Goal: Find specific page/section: Find specific page/section

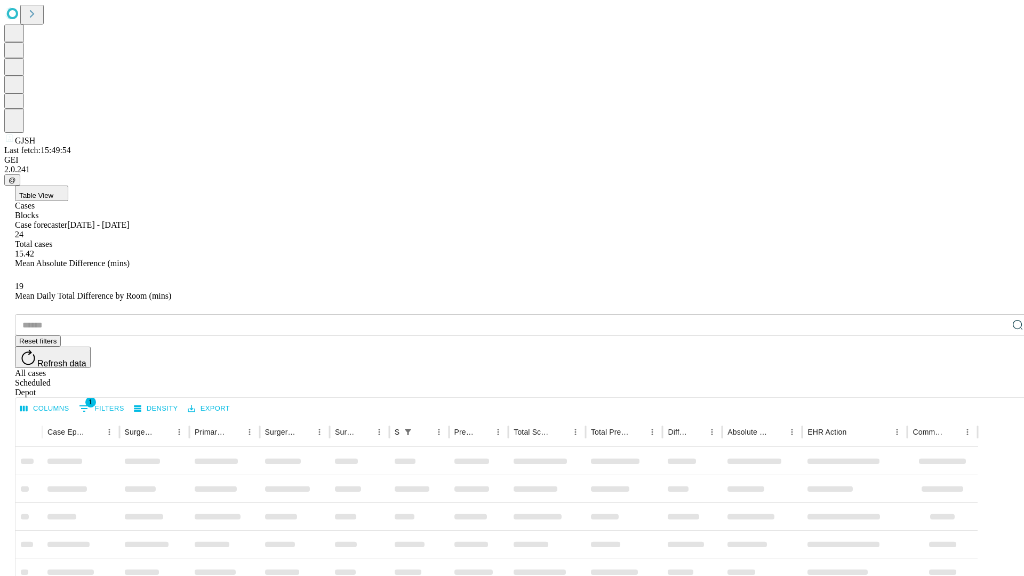
click at [997, 388] on div "Depot" at bounding box center [523, 393] width 1016 height 10
